Goal: Task Accomplishment & Management: Complete application form

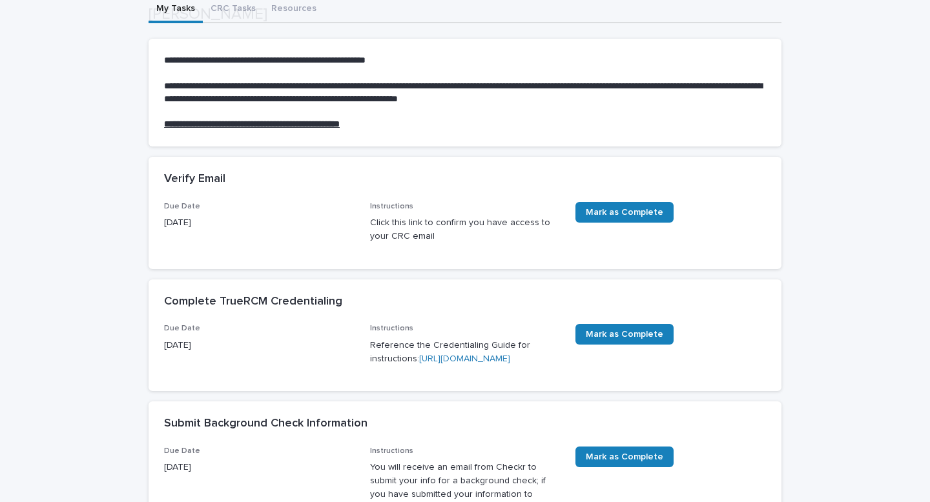
scroll to position [123, 0]
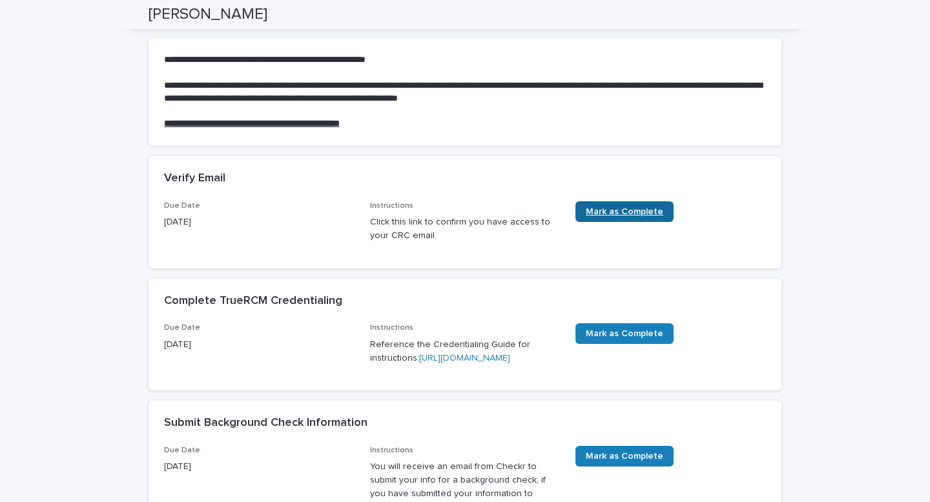
click at [612, 208] on span "Mark as Complete" at bounding box center [624, 211] width 77 height 9
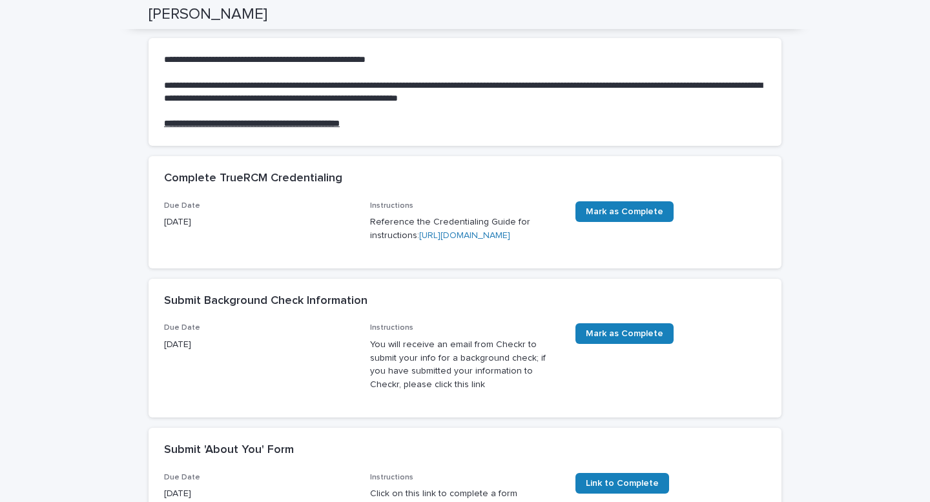
click at [462, 240] on link "[URL][DOMAIN_NAME]" at bounding box center [464, 235] width 91 height 9
click at [609, 338] on span "Mark as Complete" at bounding box center [624, 333] width 77 height 9
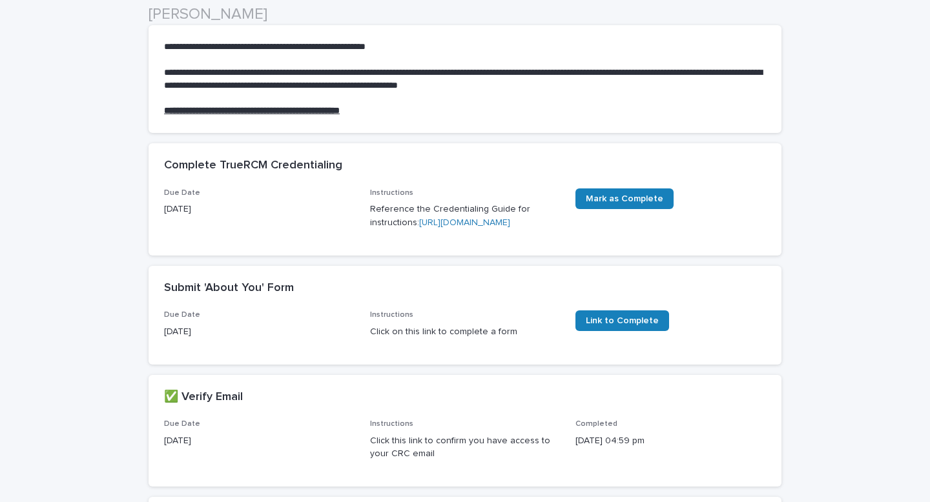
scroll to position [155, 0]
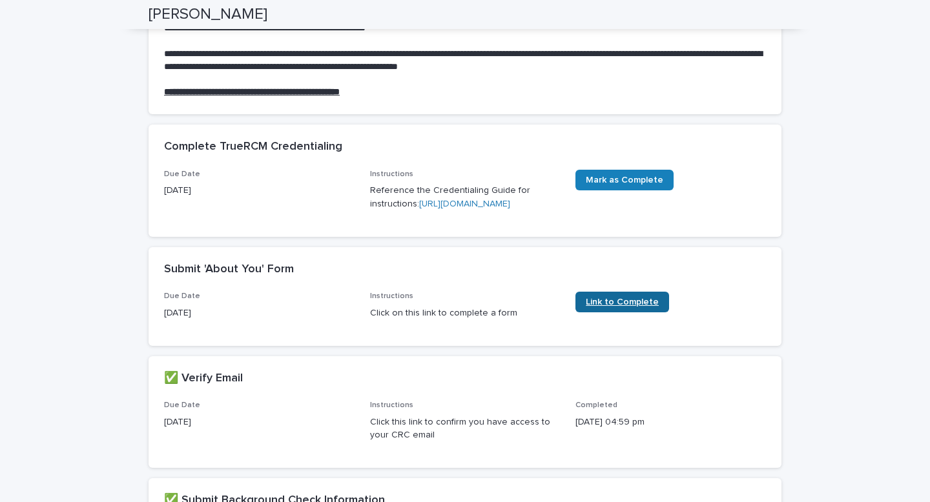
click at [600, 307] on span "Link to Complete" at bounding box center [622, 302] width 73 height 9
click at [436, 209] on link "[URL][DOMAIN_NAME]" at bounding box center [464, 203] width 91 height 9
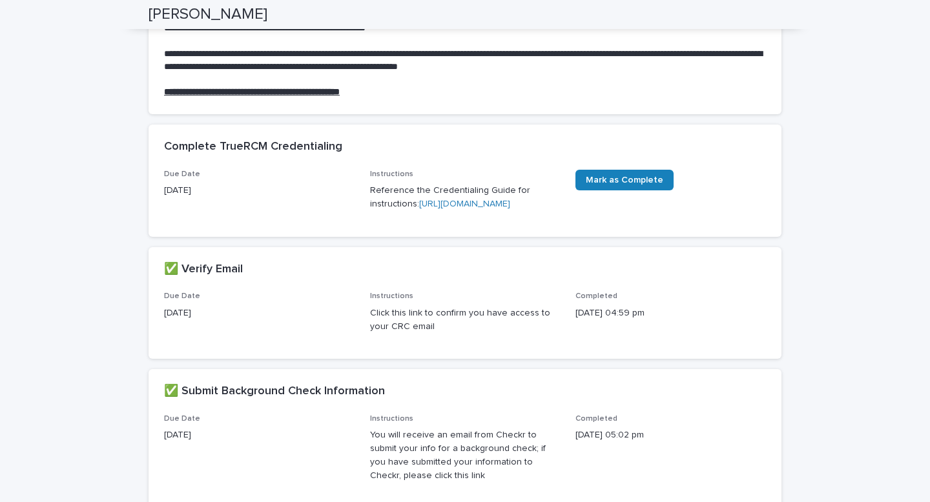
click at [443, 211] on p "Reference the Credentialing Guide for instructions: https://drive.google.com/fi…" at bounding box center [465, 197] width 190 height 27
click at [428, 209] on link "https://drive.google.com/file/d/1DpBxr9vK-UVmlBmuWVksWPq30M48Weo9/view" at bounding box center [464, 203] width 91 height 9
click at [483, 209] on link "https://drive.google.com/file/d/1DpBxr9vK-UVmlBmuWVksWPq30M48Weo9/view" at bounding box center [464, 203] width 91 height 9
click at [478, 209] on link "https://drive.google.com/file/d/1DpBxr9vK-UVmlBmuWVksWPq30M48Weo9/view" at bounding box center [464, 203] width 91 height 9
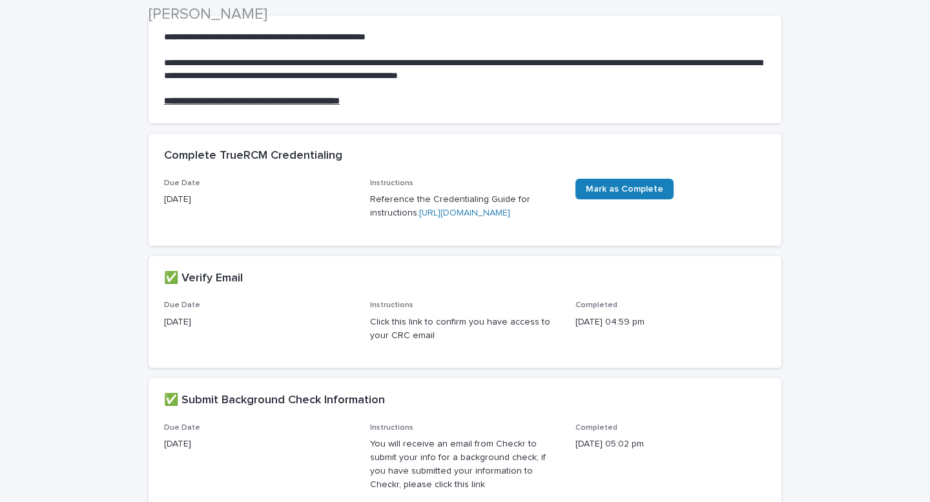
scroll to position [166, 0]
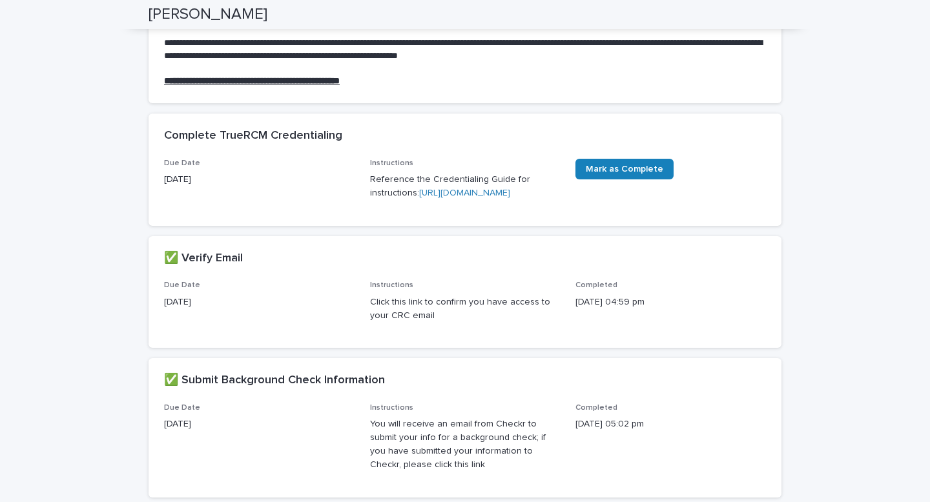
click at [434, 200] on p "Reference the Credentialing Guide for instructions: https://drive.google.com/fi…" at bounding box center [465, 186] width 190 height 27
click at [434, 198] on link "https://drive.google.com/file/d/1DpBxr9vK-UVmlBmuWVksWPq30M48Weo9/view" at bounding box center [464, 192] width 91 height 9
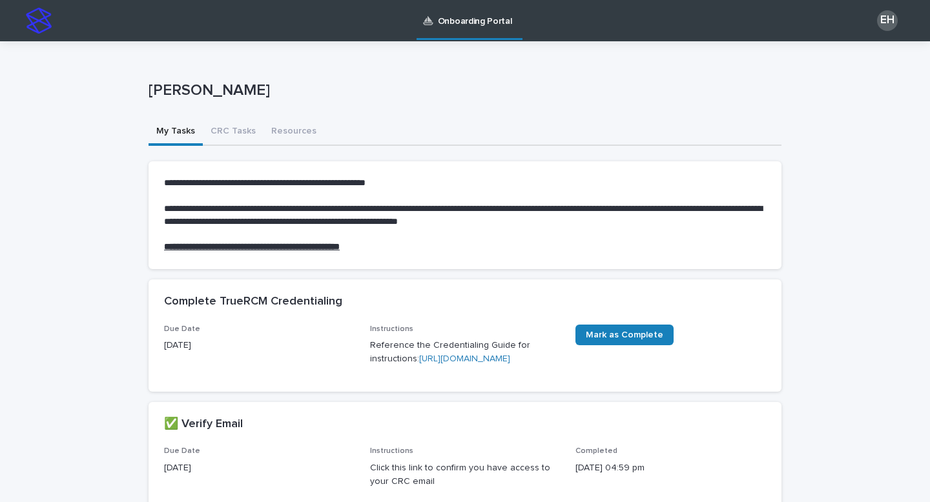
click at [891, 17] on div "EH" at bounding box center [887, 20] width 21 height 21
click at [625, 106] on div "Elizabeth Hurley" at bounding box center [464, 93] width 633 height 52
click at [33, 23] on div at bounding box center [465, 20] width 930 height 41
click at [222, 129] on button "CRC Tasks" at bounding box center [233, 132] width 61 height 27
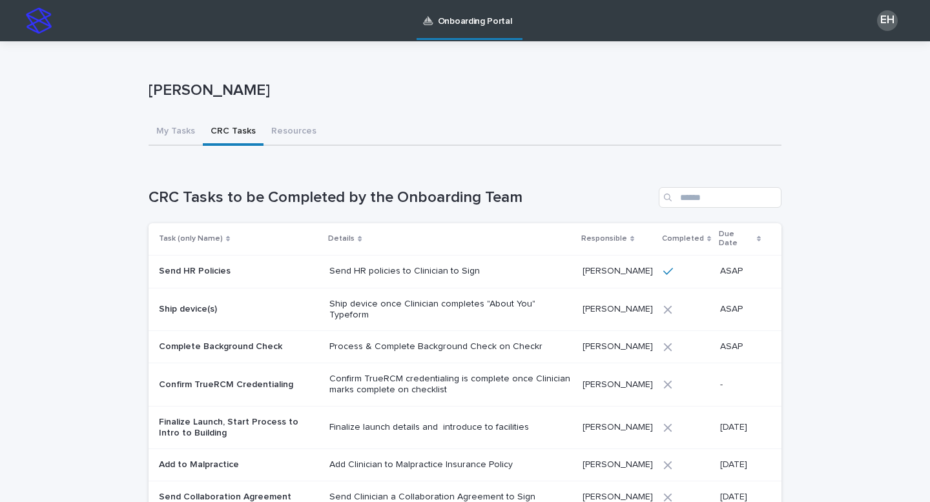
click at [39, 24] on img at bounding box center [39, 21] width 26 height 26
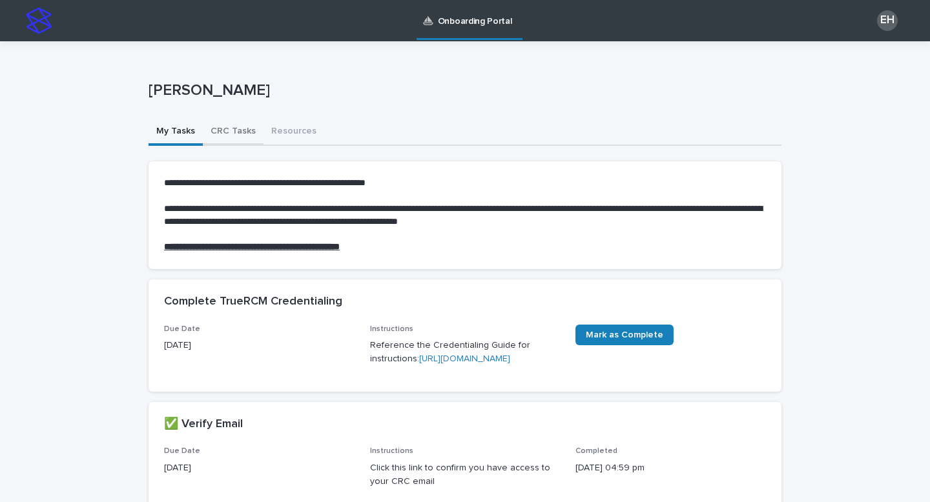
click at [240, 130] on button "CRC Tasks" at bounding box center [233, 132] width 61 height 27
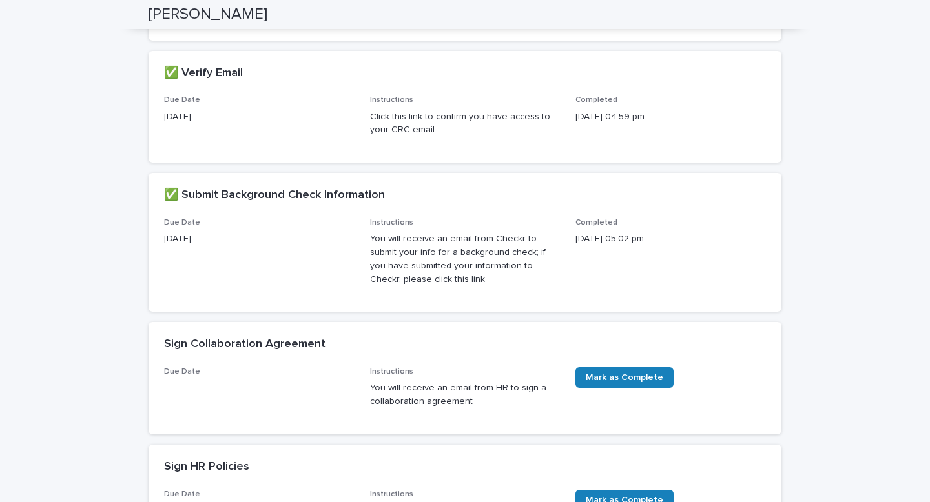
scroll to position [475, 0]
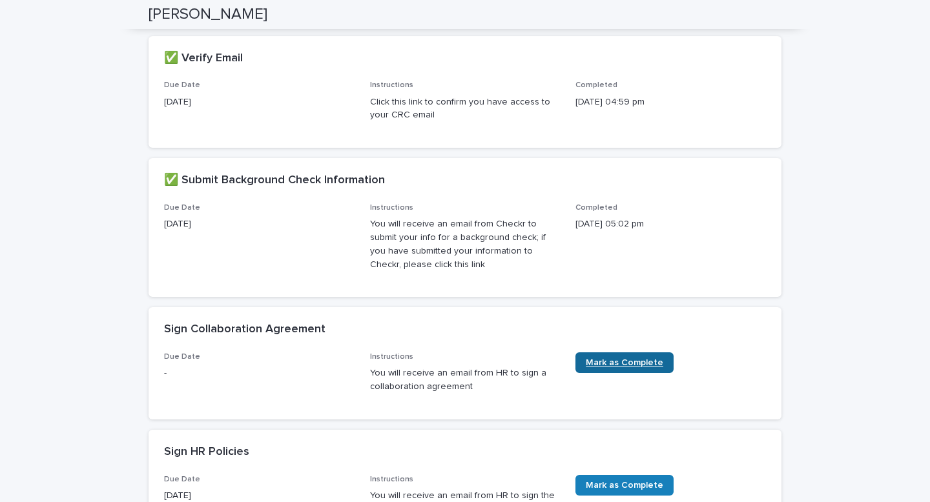
click at [623, 367] on span "Mark as Complete" at bounding box center [624, 362] width 77 height 9
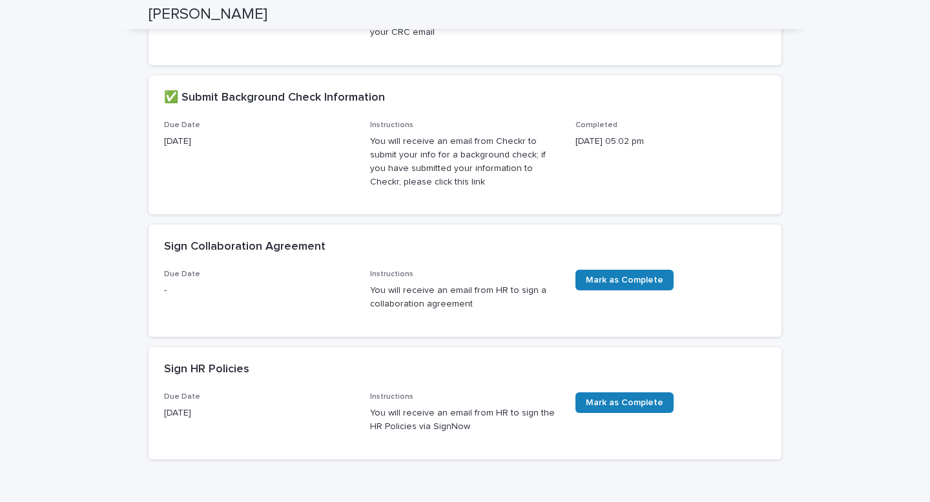
scroll to position [560, 0]
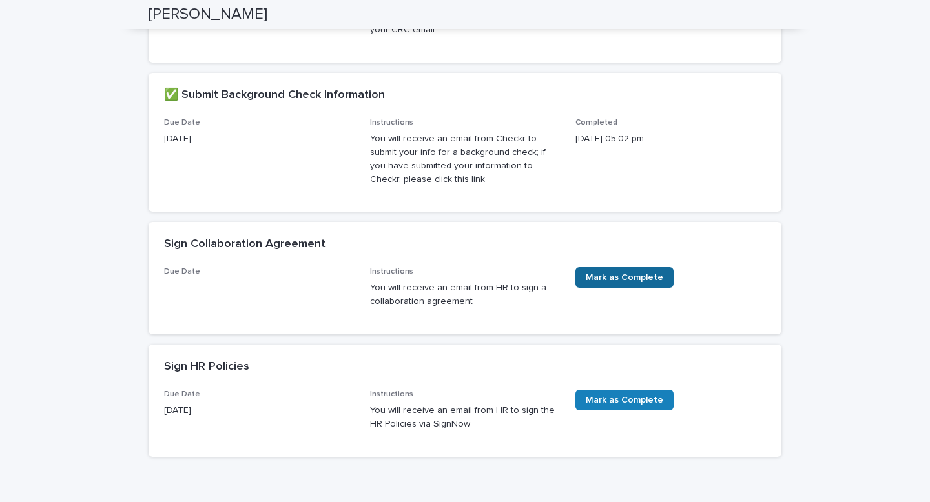
click at [615, 282] on span "Mark as Complete" at bounding box center [624, 277] width 77 height 9
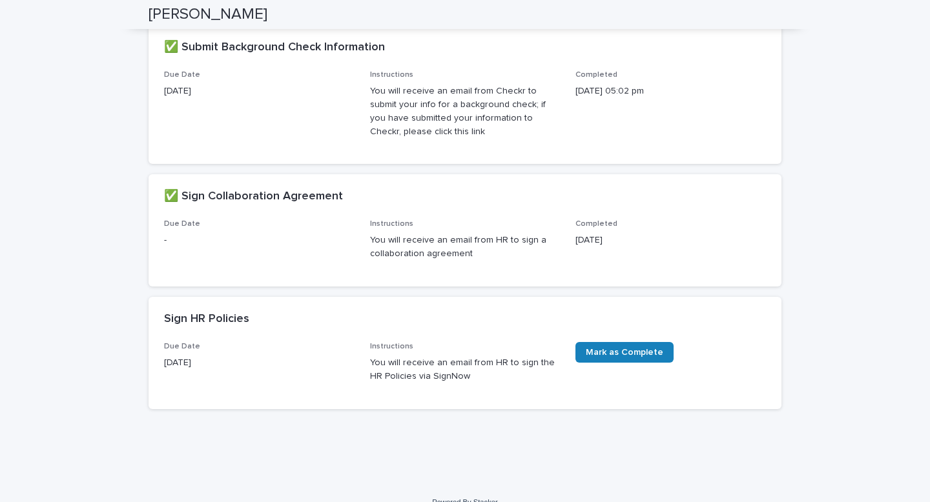
scroll to position [620, 0]
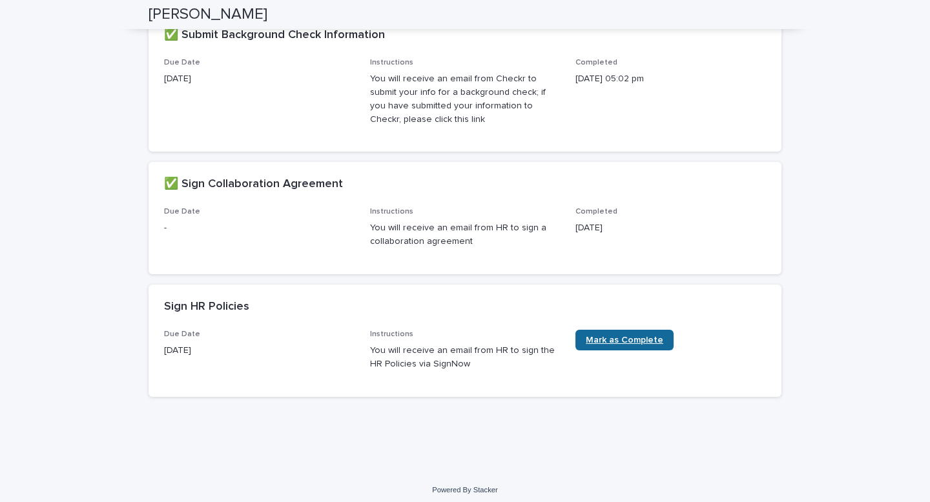
click at [620, 345] on span "Mark as Complete" at bounding box center [624, 340] width 77 height 9
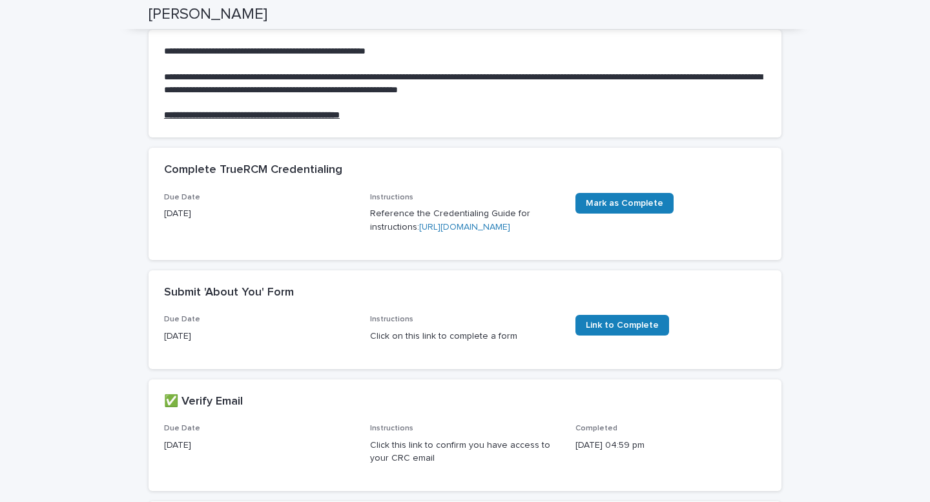
scroll to position [132, 0]
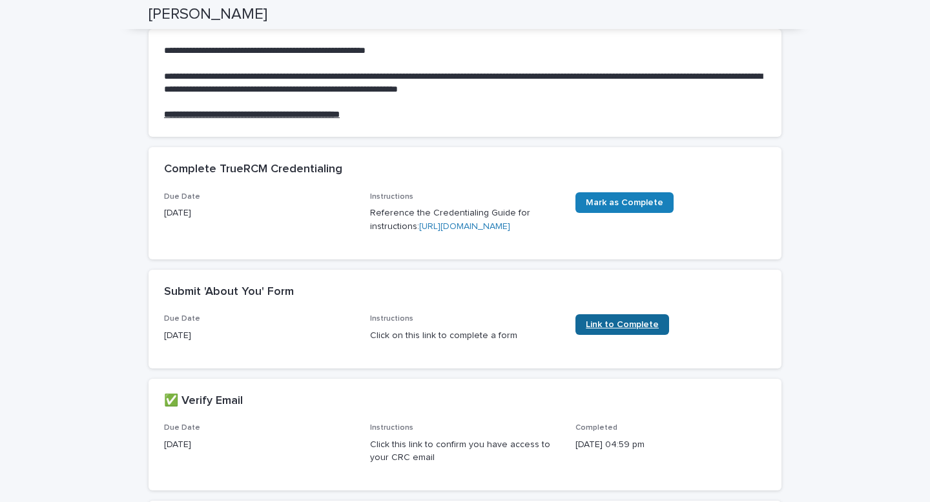
click at [606, 329] on span "Link to Complete" at bounding box center [622, 324] width 73 height 9
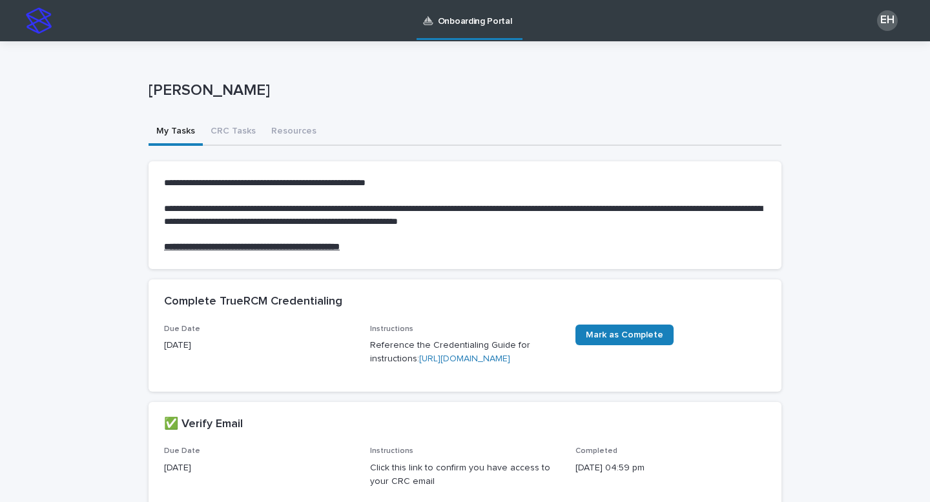
click at [890, 19] on div "EH" at bounding box center [887, 20] width 21 height 21
click at [425, 363] on link "https://drive.google.com/file/d/1DpBxr9vK-UVmlBmuWVksWPq30M48Weo9/view" at bounding box center [464, 358] width 91 height 9
